Goal: Task Accomplishment & Management: Use online tool/utility

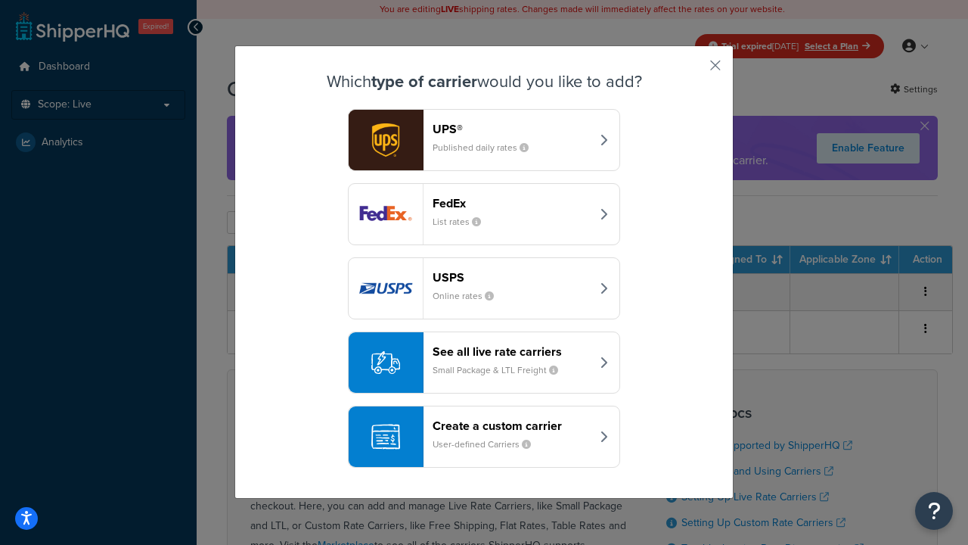
click at [484, 437] on div "Create a custom carrier User-defined Carriers" at bounding box center [512, 436] width 158 height 36
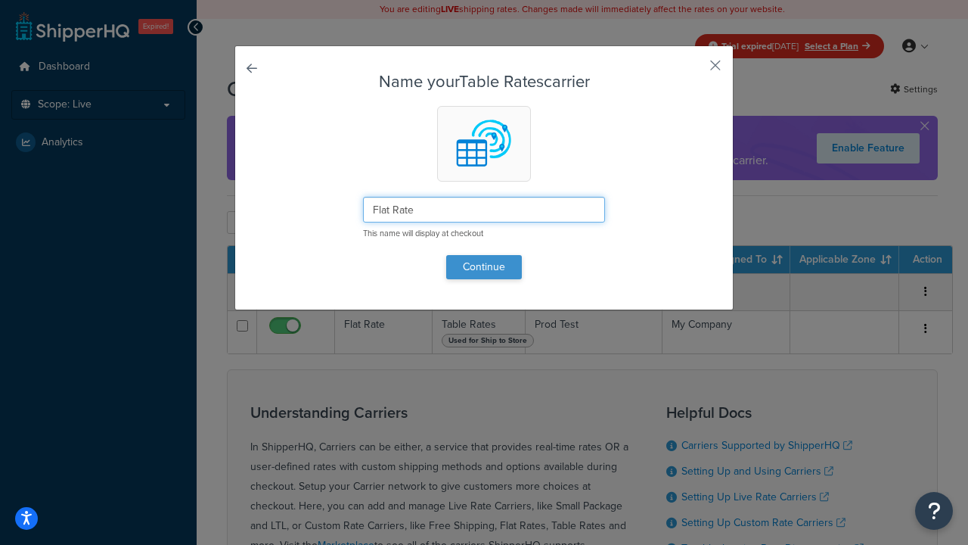
type input "Flat Rate"
click at [484, 266] on button "Continue" at bounding box center [484, 267] width 76 height 24
